Goal: Transaction & Acquisition: Purchase product/service

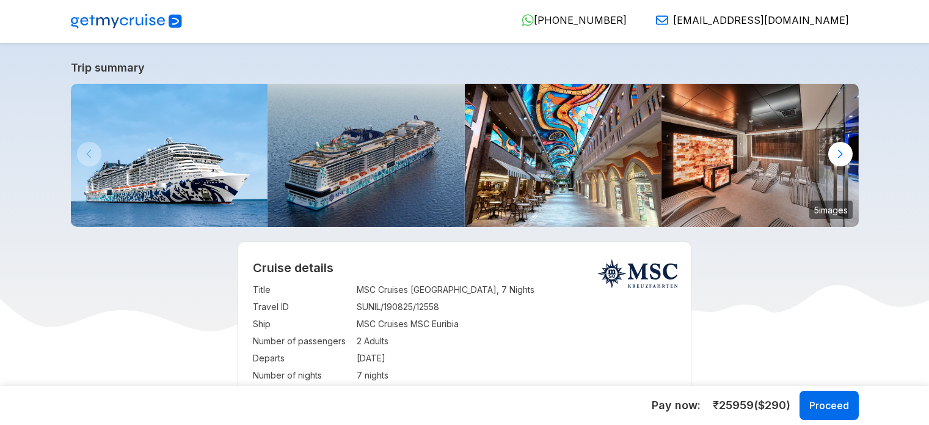
select select "**"
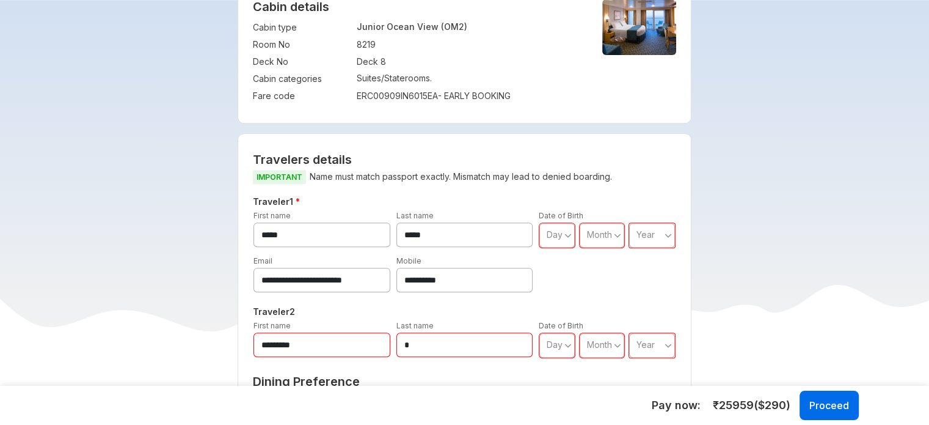
scroll to position [428, 0]
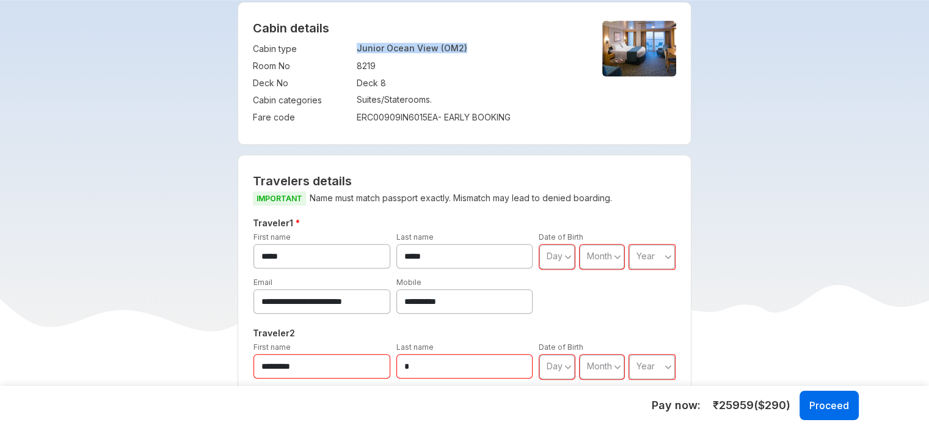
copy tr "Junior Ocean View (OM2)"
drag, startPoint x: 469, startPoint y: 46, endPoint x: 352, endPoint y: 51, distance: 116.8
click at [352, 51] on tr "Cabin type : Junior Ocean View (OM2)" at bounding box center [417, 48] width 329 height 17
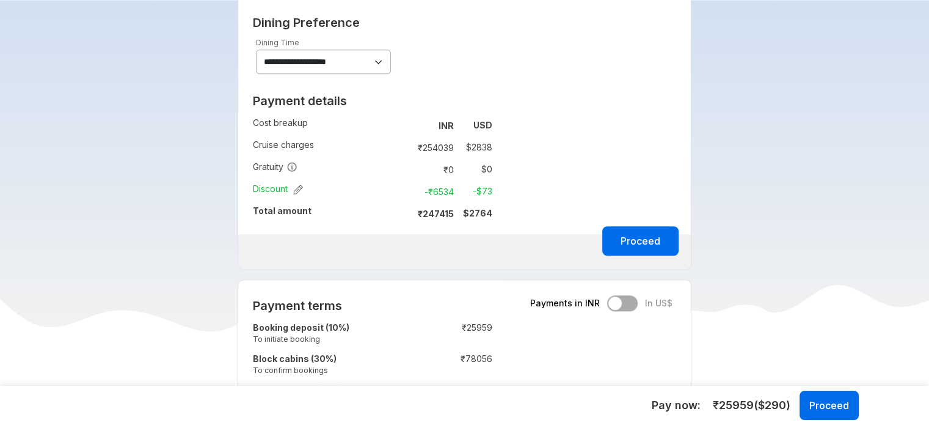
scroll to position [916, 0]
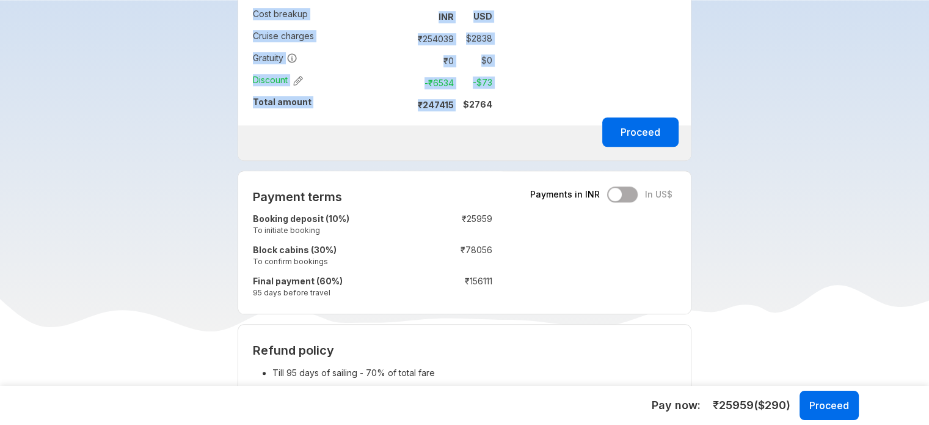
copy tbody "Cost breakup : INR USD Cruise charges : ₹ 254039 $ 2838 Gratuity : ₹ 0 $ 0 Disc…"
drag, startPoint x: 464, startPoint y: 102, endPoint x: 509, endPoint y: 109, distance: 45.8
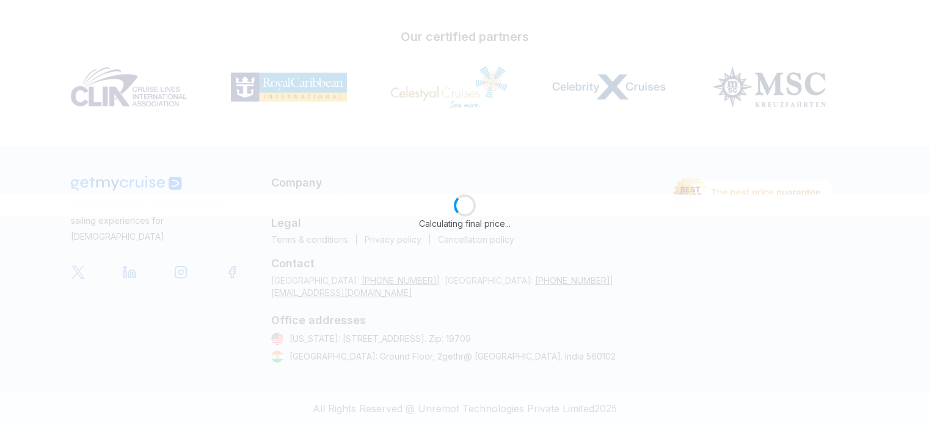
scroll to position [142, 0]
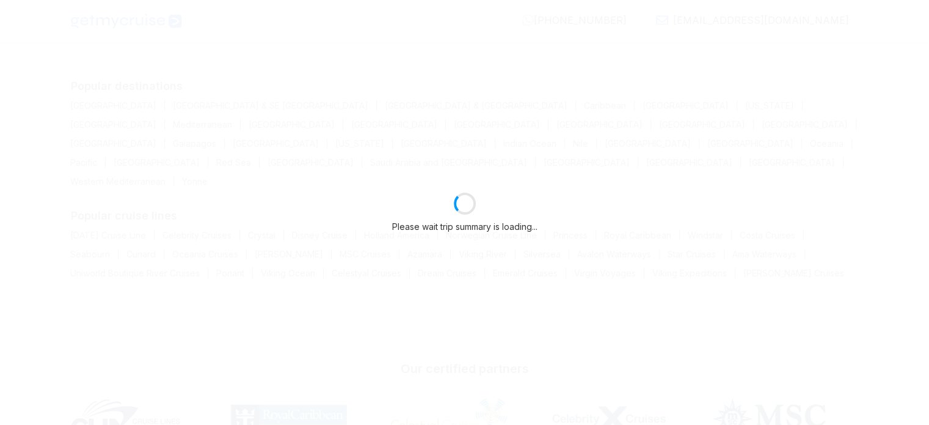
select select "**"
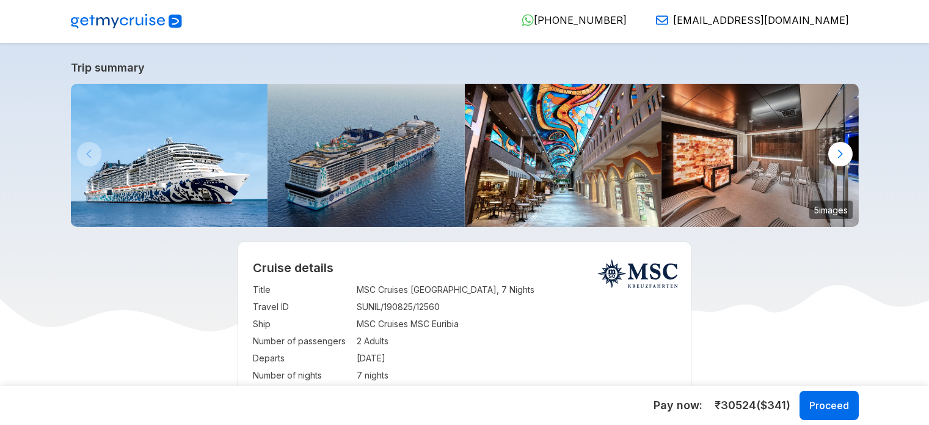
select select "**"
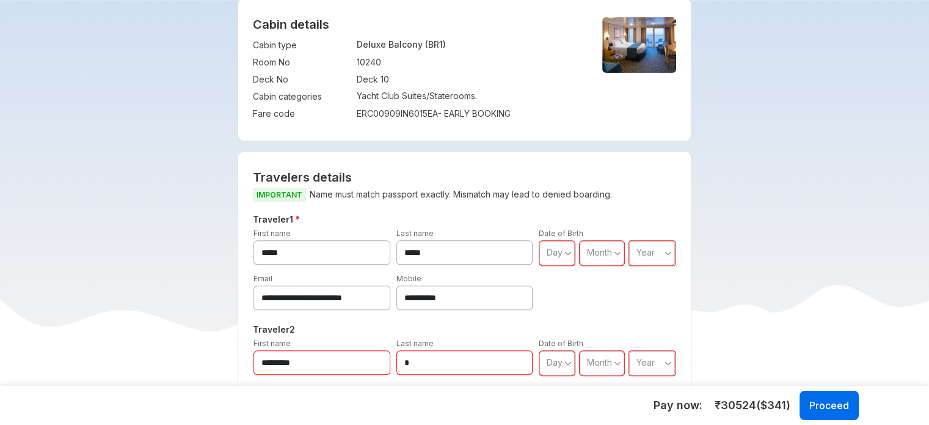
scroll to position [367, 0]
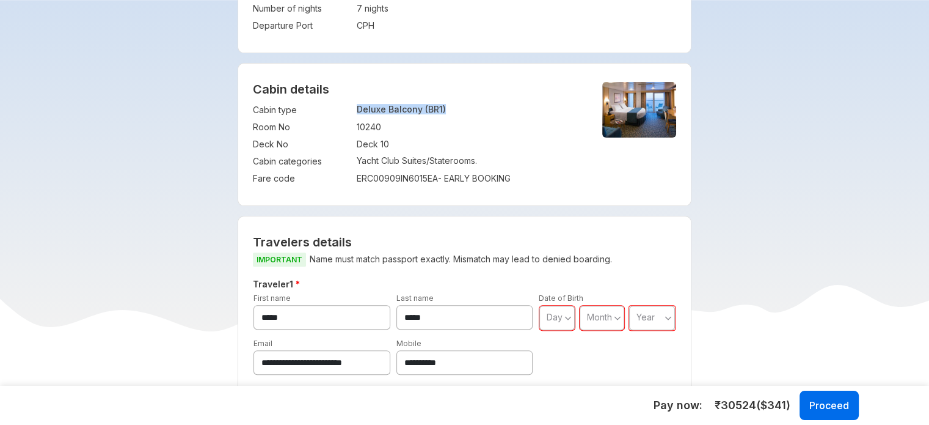
copy p "Deluxe Balcony (BR1)"
drag, startPoint x: 456, startPoint y: 108, endPoint x: 357, endPoint y: 109, distance: 98.4
click at [357, 109] on p "Deluxe Balcony (BR1)" at bounding box center [469, 109] width 225 height 10
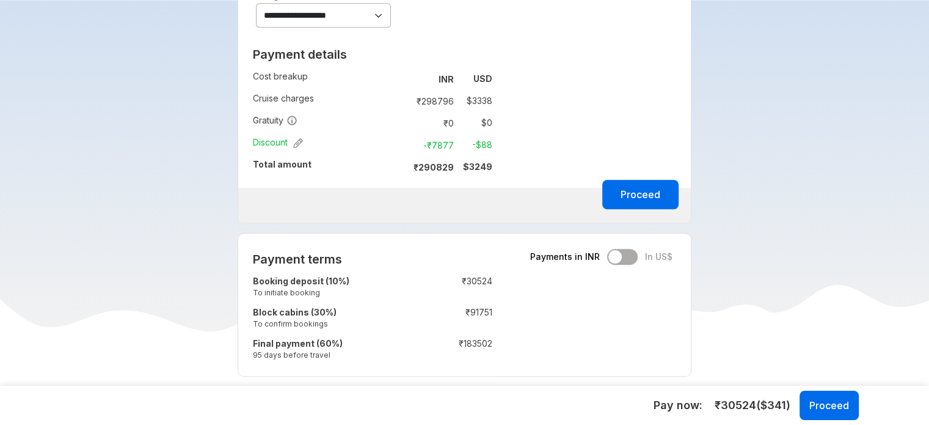
scroll to position [855, 0]
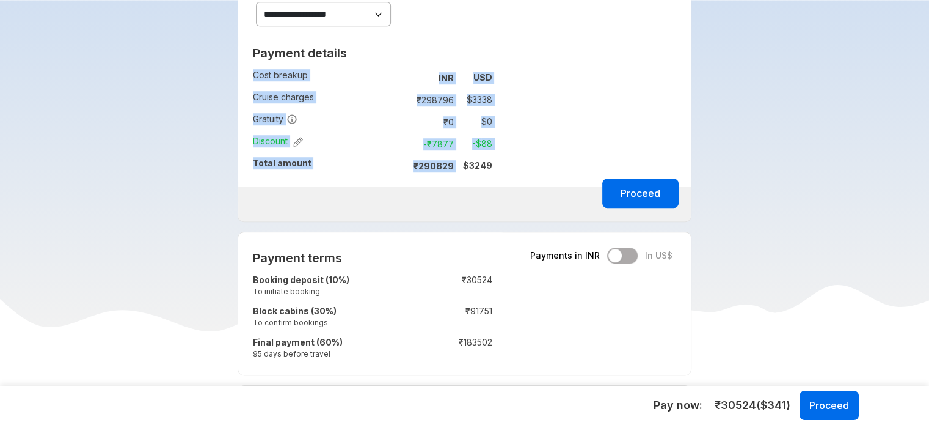
copy tbody "Cost breakup : INR USD Cruise charges : ₹ 298796 $ 3338 Gratuity : ₹ 0 $ 0 Disc…"
drag, startPoint x: 498, startPoint y: 161, endPoint x: 459, endPoint y: 163, distance: 39.1
click at [459, 163] on div "Payment details Cost breakup : INR USD Cruise charges : ₹ 298796 $ 3338 Gratuit…" at bounding box center [372, 113] width 269 height 145
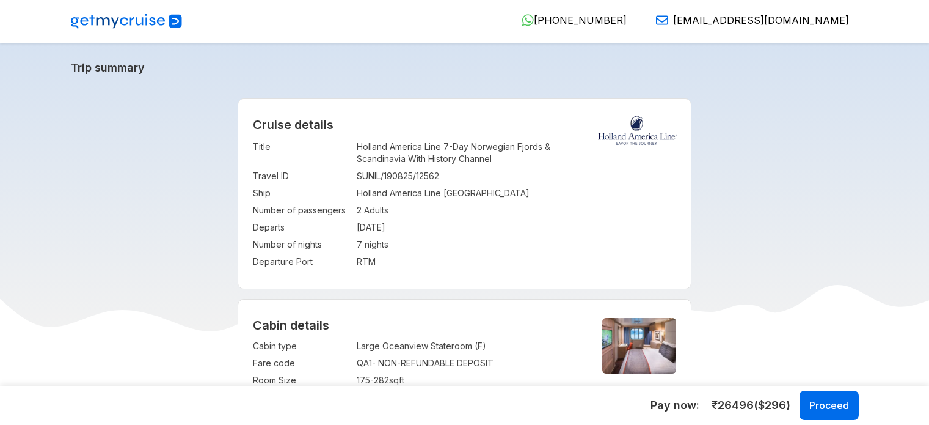
select select "*"
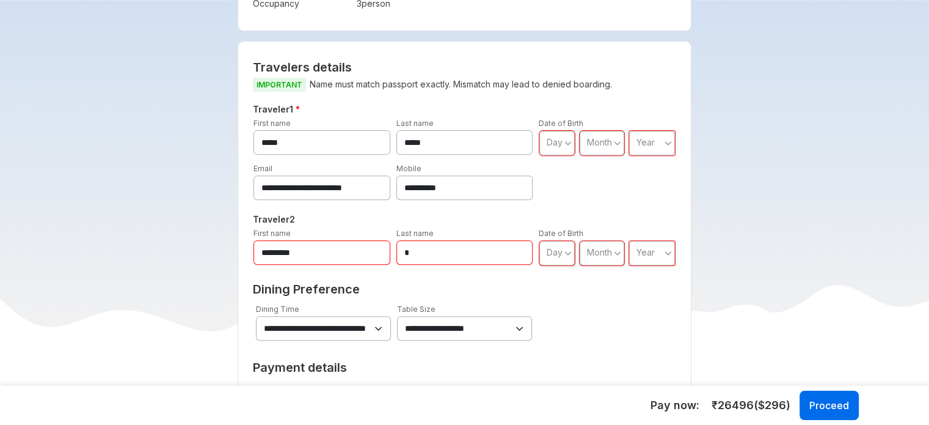
scroll to position [611, 0]
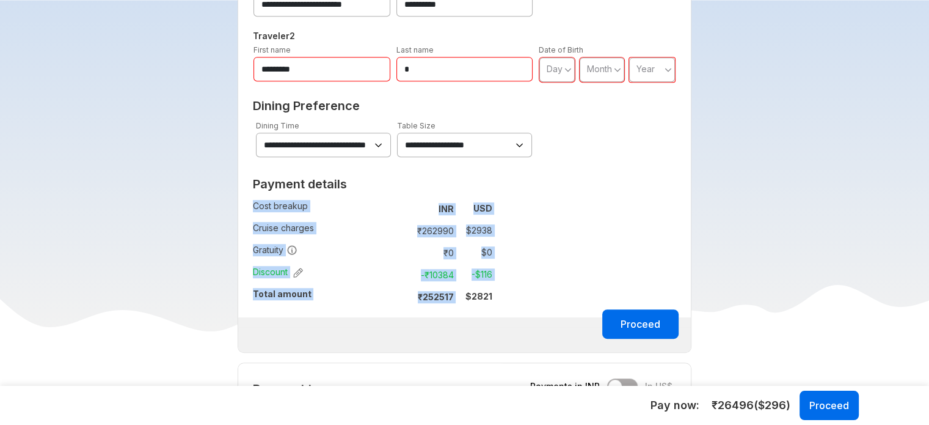
drag, startPoint x: 511, startPoint y: 292, endPoint x: 464, endPoint y: 296, distance: 47.2
click at [464, 296] on div "**********" at bounding box center [465, 105] width 454 height 495
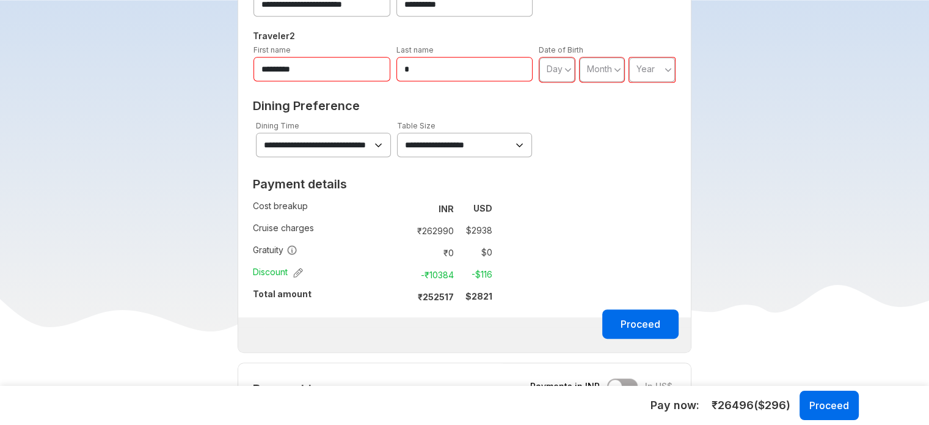
click at [567, 232] on div "**********" at bounding box center [465, 105] width 454 height 495
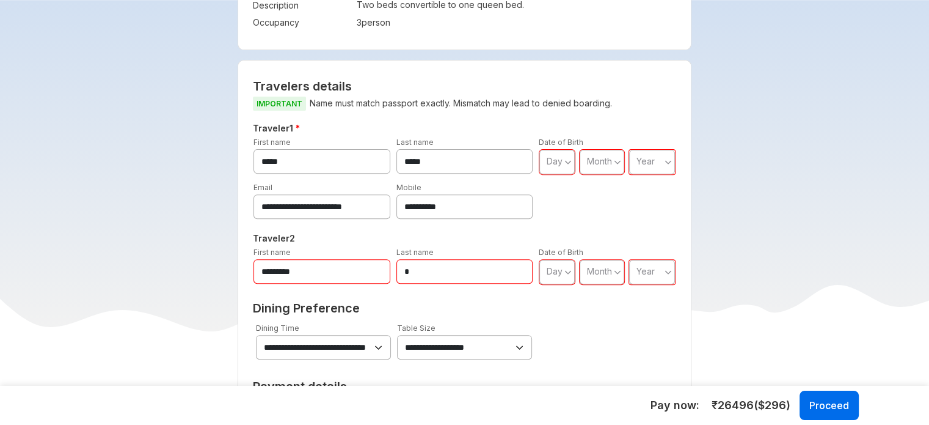
scroll to position [305, 0]
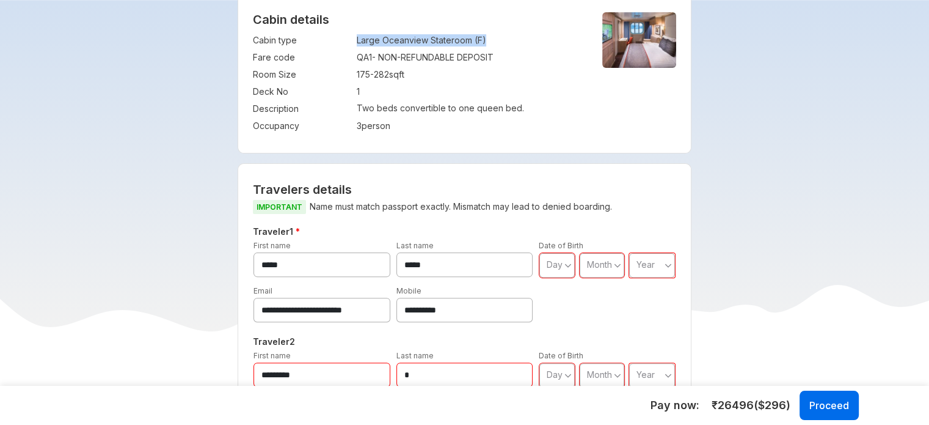
copy tr "Large Oceanview Stateroom (F)"
drag, startPoint x: 352, startPoint y: 37, endPoint x: 505, endPoint y: 45, distance: 152.9
click at [505, 45] on tr "Cabin type : Large Oceanview Stateroom (F)" at bounding box center [417, 40] width 329 height 17
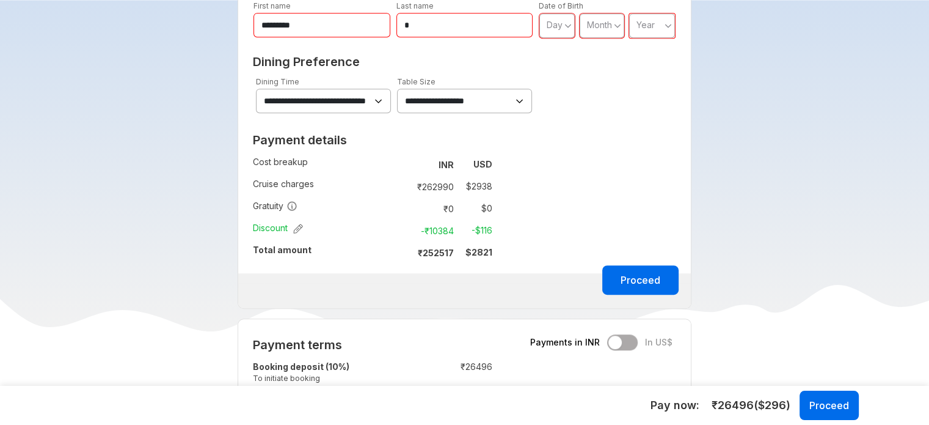
scroll to position [672, 0]
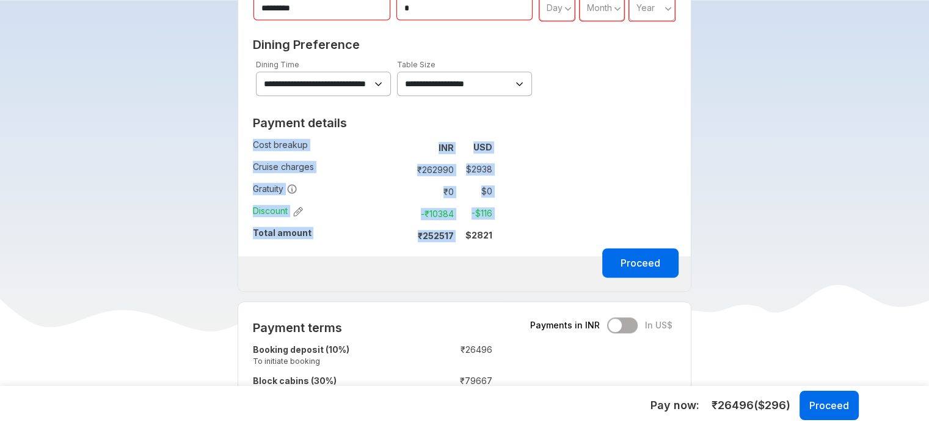
drag, startPoint x: 504, startPoint y: 238, endPoint x: 465, endPoint y: 238, distance: 38.5
click at [465, 238] on div "Payment details Cost breakup : INR USD Cruise charges : ₹ 262990 $ 2938 Gratuit…" at bounding box center [372, 183] width 269 height 145
copy tbody "Cost breakup : INR USD Cruise charges : ₹ 262990 $ 2938 Gratuity : ₹ 0 $ 0 Disc…"
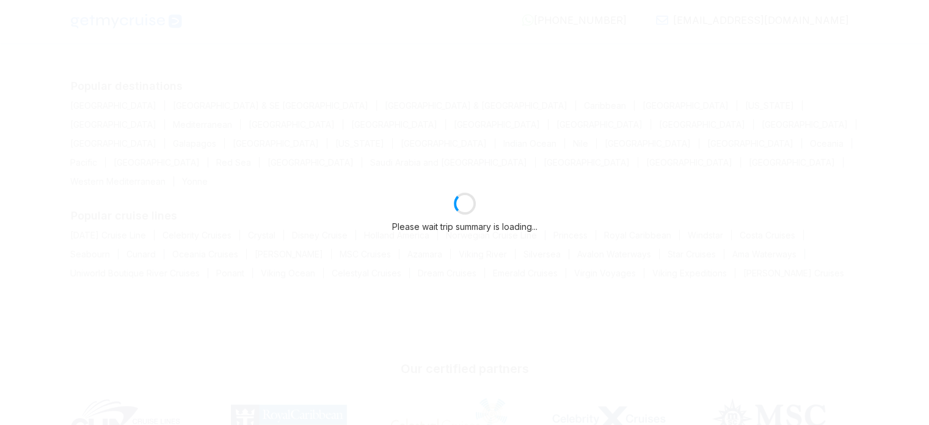
select select "*"
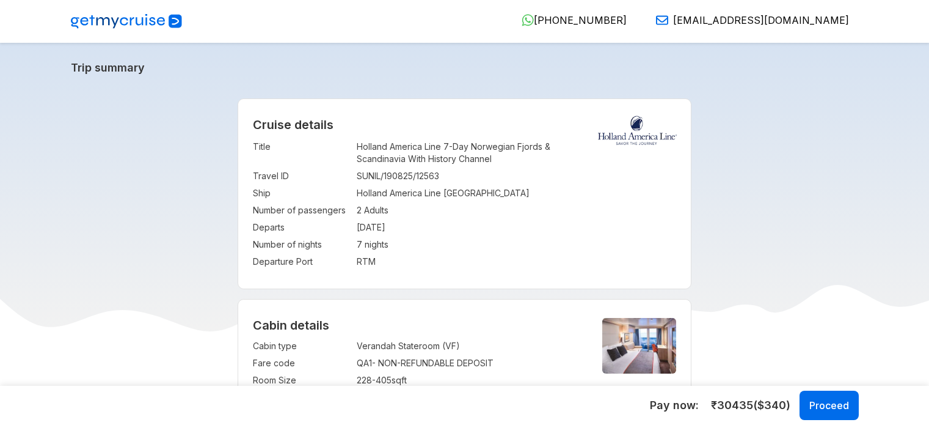
select select "*"
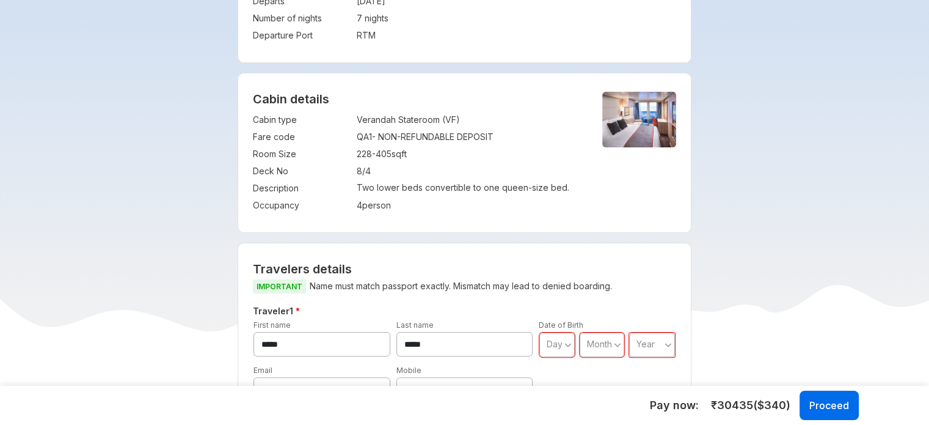
scroll to position [183, 0]
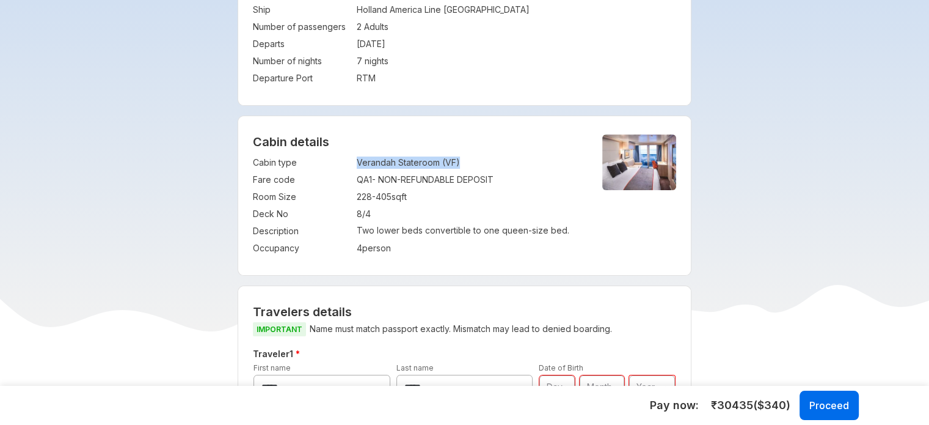
copy tr ": Verandah Stateroom (VF)"
drag, startPoint x: 349, startPoint y: 163, endPoint x: 490, endPoint y: 162, distance: 141.1
click at [490, 162] on tr "Cabin type : Verandah Stateroom (VF)" at bounding box center [417, 162] width 329 height 17
click at [531, 133] on div "Cabin details Cabin type : Verandah Stateroom (VF) Fare code : QA1 - NON-REFUND…" at bounding box center [464, 195] width 453 height 159
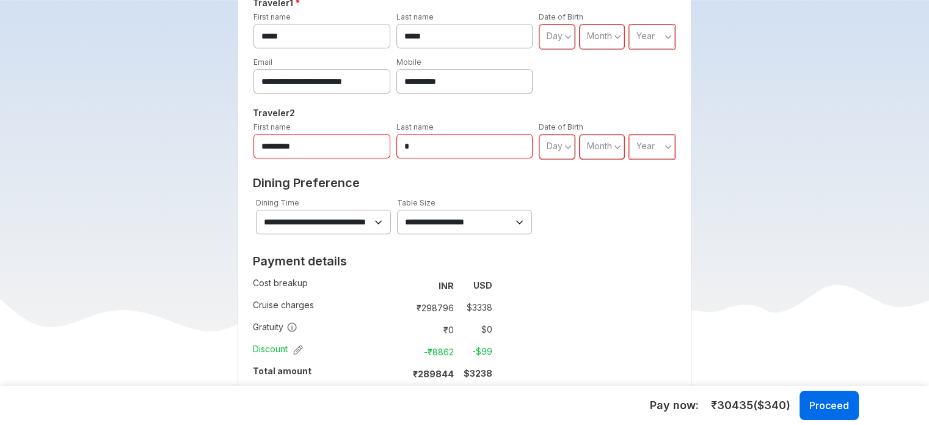
scroll to position [672, 0]
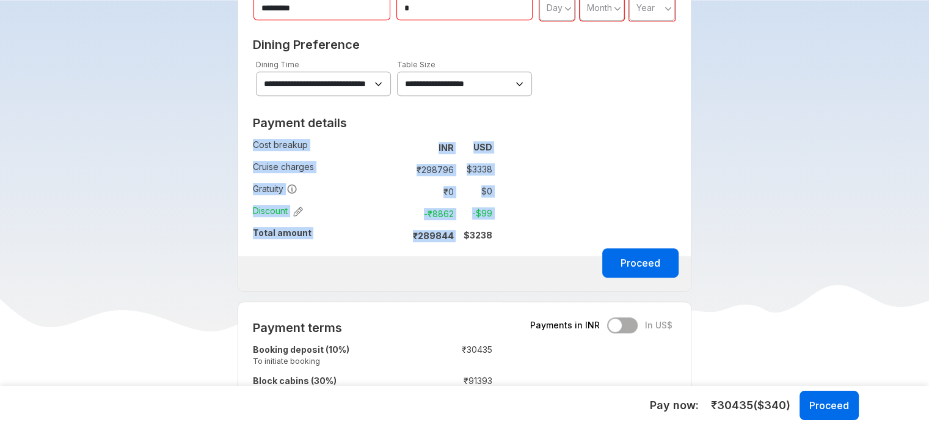
drag, startPoint x: 498, startPoint y: 233, endPoint x: 460, endPoint y: 232, distance: 37.9
click at [460, 232] on div "Payment details Cost breakup : INR USD Cruise charges : ₹ 298796 $ 3338 Gratuit…" at bounding box center [372, 183] width 269 height 145
copy tbody "Cost breakup : INR USD Cruise charges : ₹ 298796 $ 3338 Gratuity : ₹ 0 $ 0 Disc…"
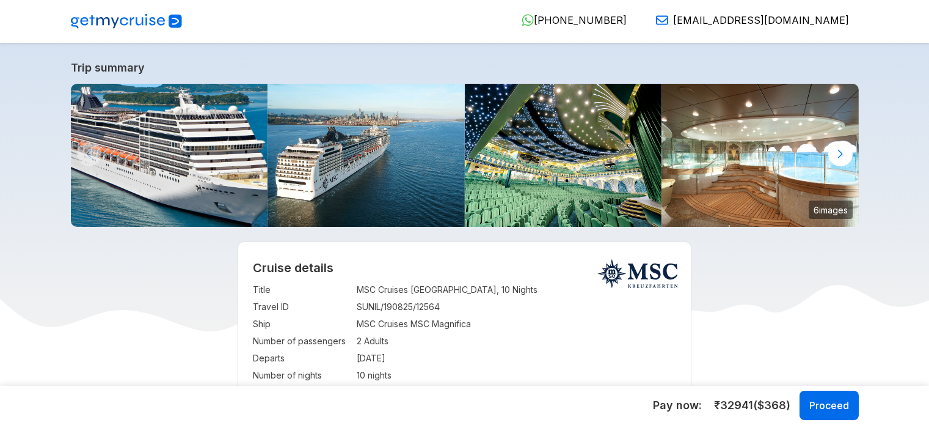
select select "**"
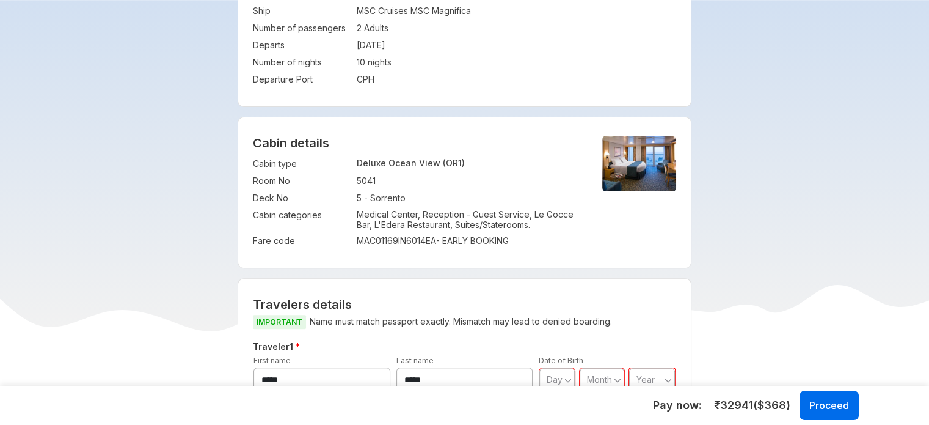
scroll to position [305, 0]
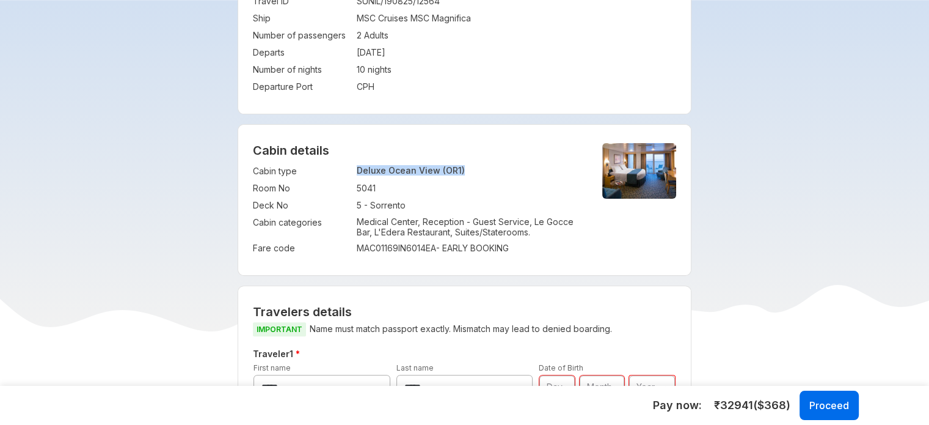
drag, startPoint x: 473, startPoint y: 171, endPoint x: 350, endPoint y: 167, distance: 123.4
click at [350, 167] on tr "Cabin type : Deluxe Ocean View (OR1)" at bounding box center [417, 170] width 329 height 17
copy tr ": Deluxe Ocean View (OR1)"
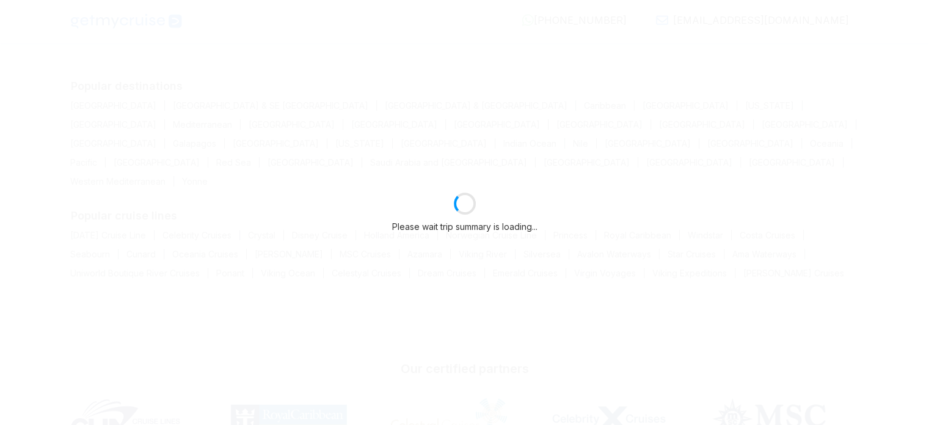
select select "**"
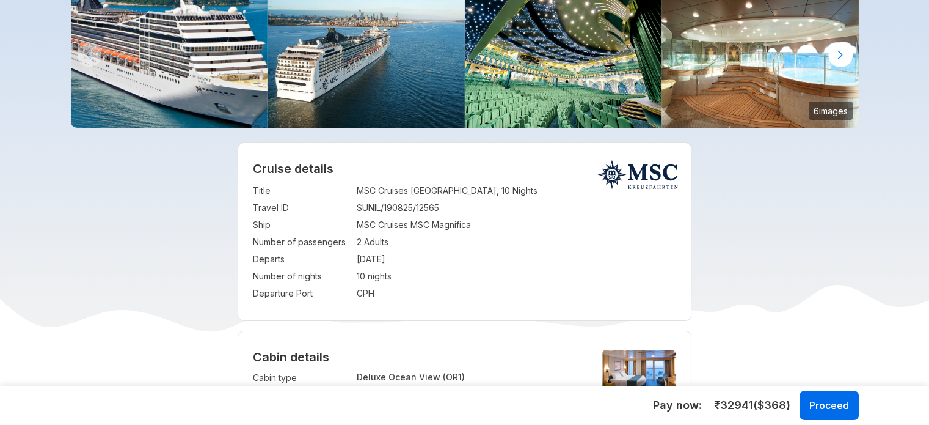
scroll to position [244, 0]
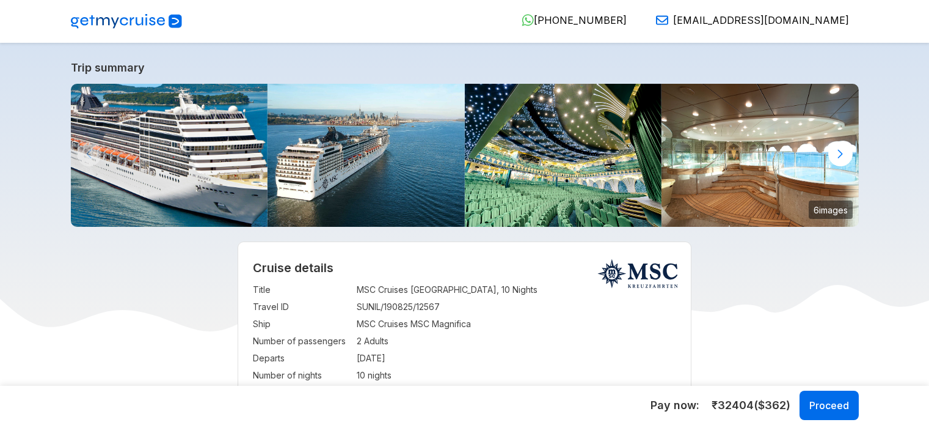
select select "**"
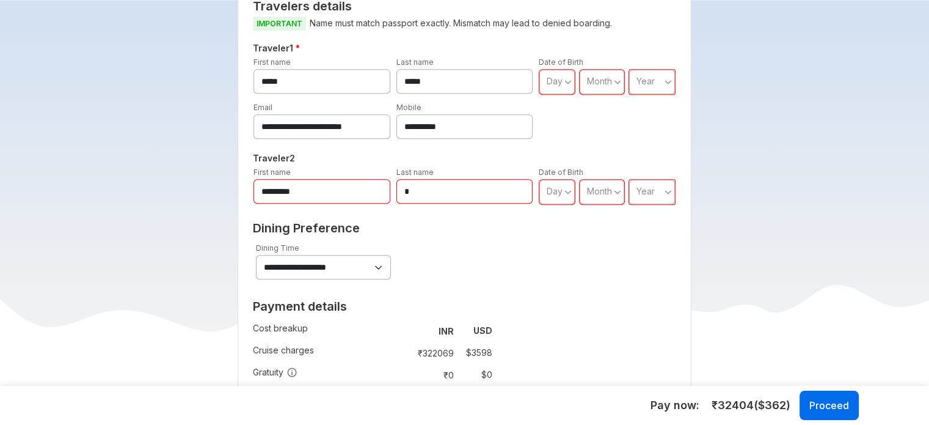
scroll to position [855, 0]
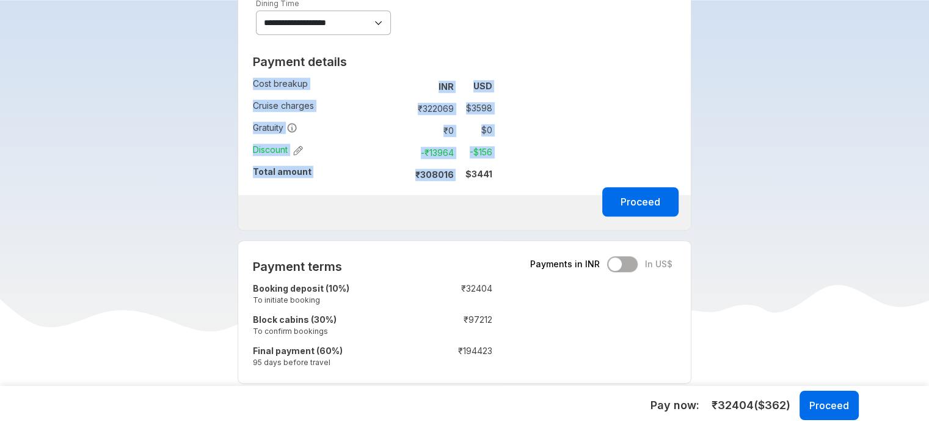
drag, startPoint x: 502, startPoint y: 175, endPoint x: 465, endPoint y: 175, distance: 36.0
click at [465, 175] on div "Payment details Cost breakup : INR USD Cruise charges : ₹ 322069 $ 3598 Gratuit…" at bounding box center [372, 121] width 269 height 145
copy tbody "Cost breakup : INR USD Cruise charges : ₹ 322069 $ 3598 Gratuity : ₹ 0 $ 0 Disc…"
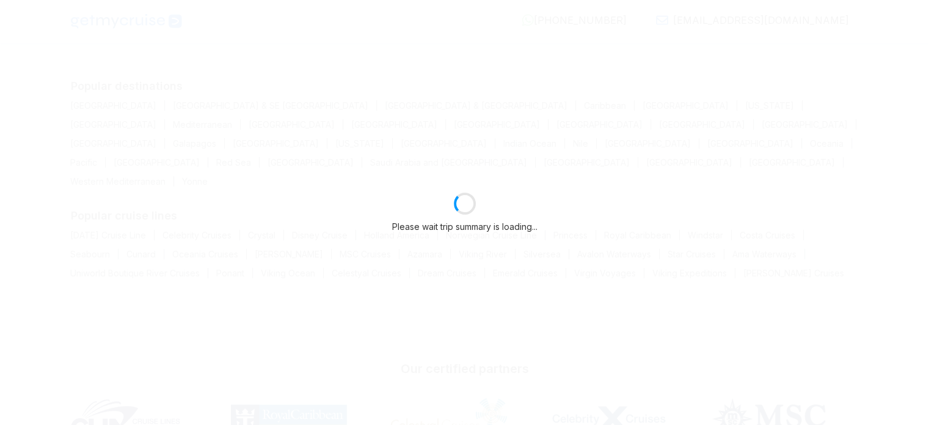
select select "**"
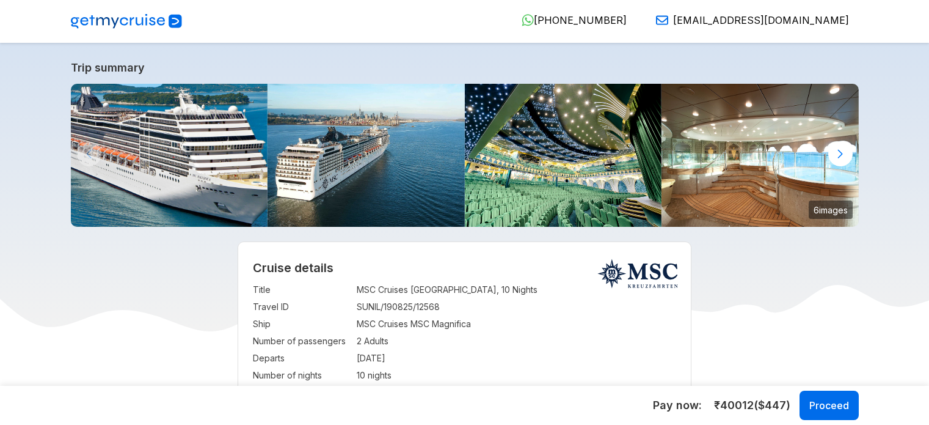
select select "**"
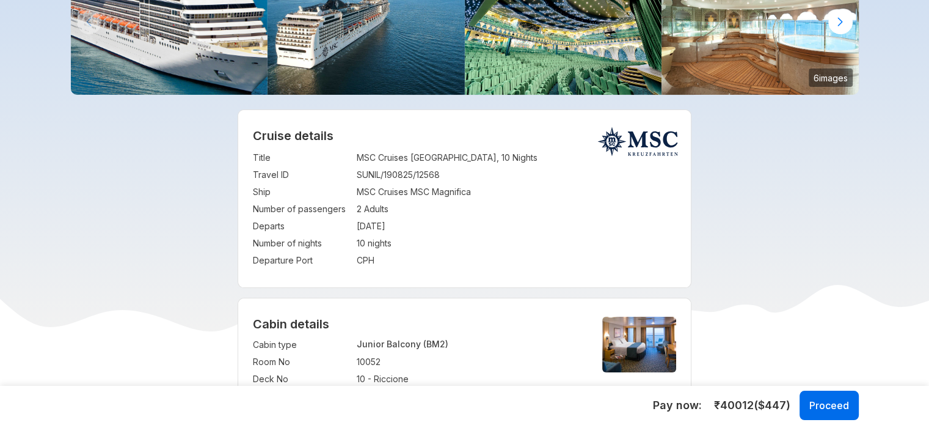
scroll to position [367, 0]
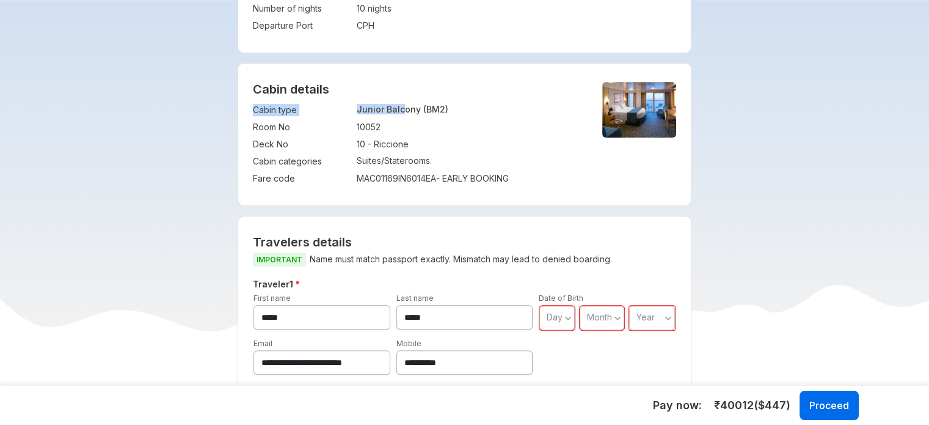
drag, startPoint x: 472, startPoint y: 97, endPoint x: 404, endPoint y: 111, distance: 69.4
click at [403, 111] on div "Cabin details Cabin type : Junior Balcony (BM2) Room No : 10052 Deck No : 10 - …" at bounding box center [464, 135] width 453 height 142
click at [447, 126] on td "10052" at bounding box center [469, 127] width 225 height 17
copy tr ": Junior Balcony (BM2)"
drag, startPoint x: 451, startPoint y: 104, endPoint x: 347, endPoint y: 116, distance: 105.1
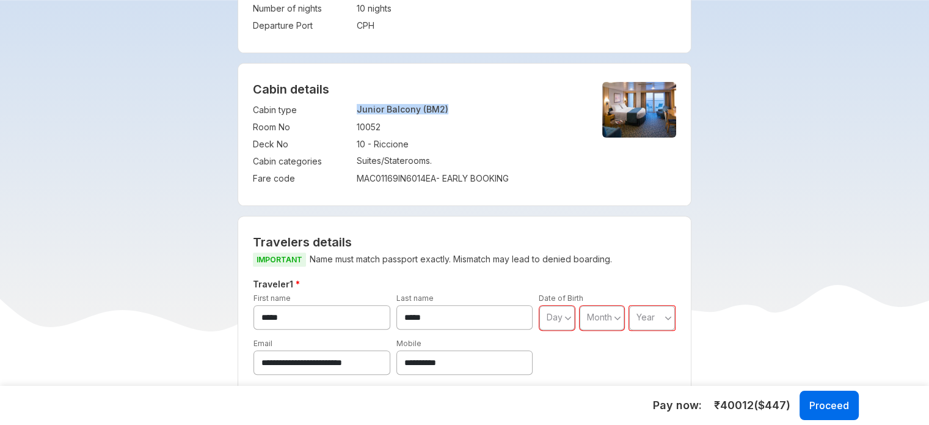
click at [347, 116] on tr "Cabin type : Junior Balcony (BM2)" at bounding box center [417, 109] width 329 height 17
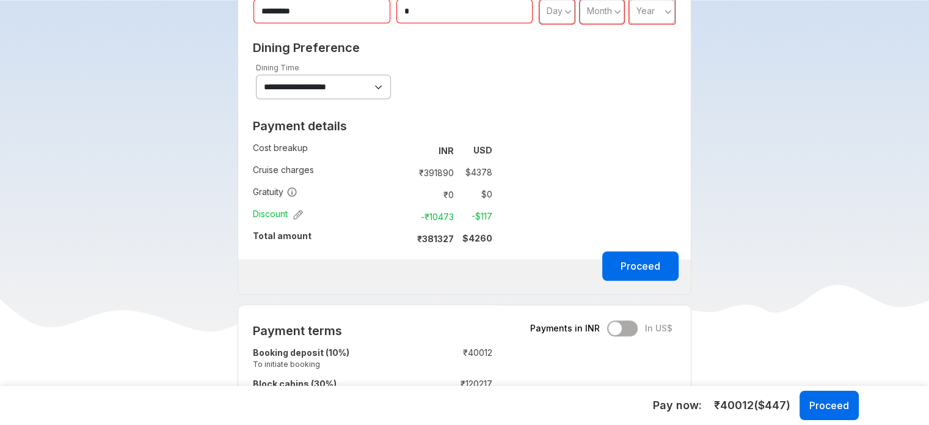
scroll to position [916, 0]
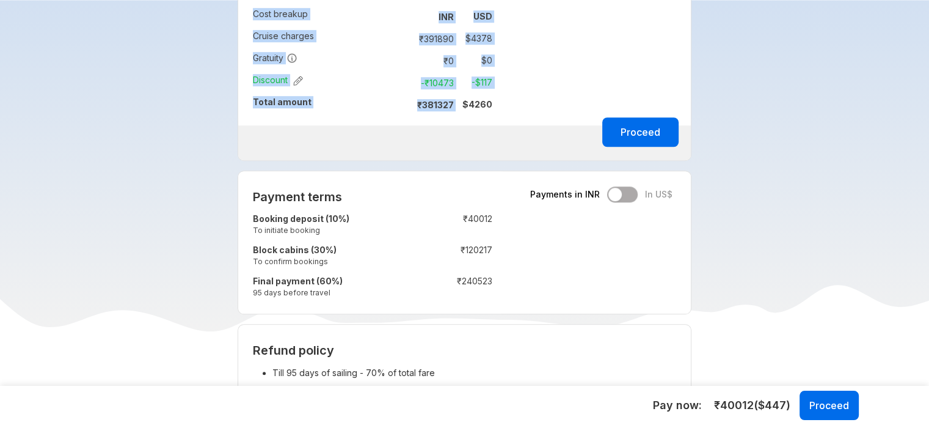
copy tbody "Cost breakup : INR USD Cruise charges : ₹ 391890 $ 4378 Gratuity : ₹ 0 $ 0 Disc…"
drag, startPoint x: 511, startPoint y: 100, endPoint x: 460, endPoint y: 104, distance: 51.5
